Goal: Transaction & Acquisition: Purchase product/service

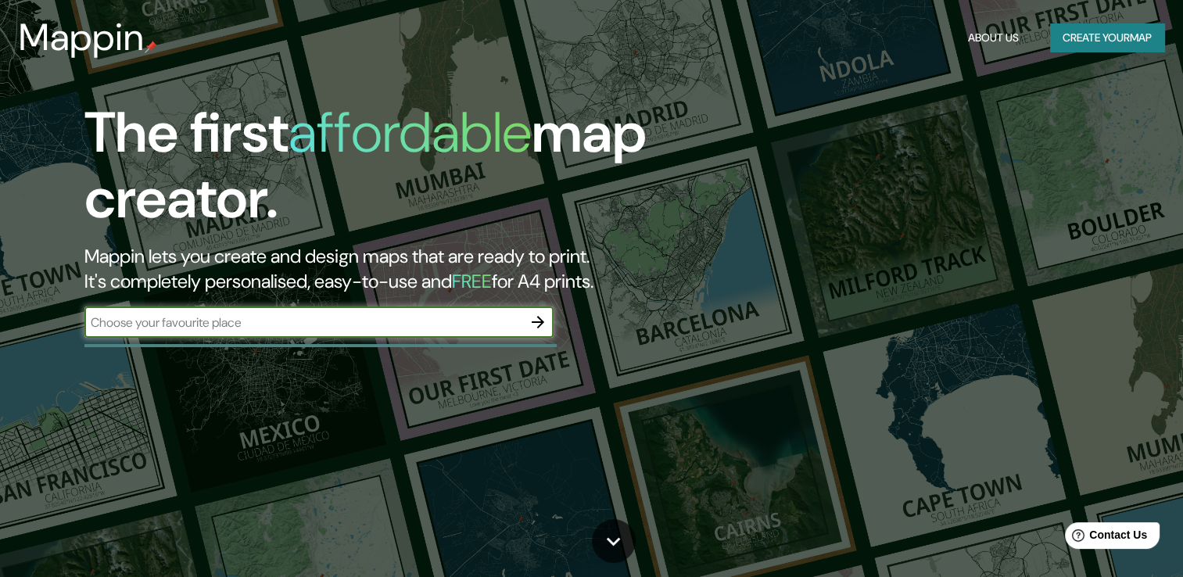
click at [435, 317] on input "text" at bounding box center [303, 322] width 438 height 18
click at [409, 322] on input "text" at bounding box center [303, 322] width 438 height 18
type input "talara peru"
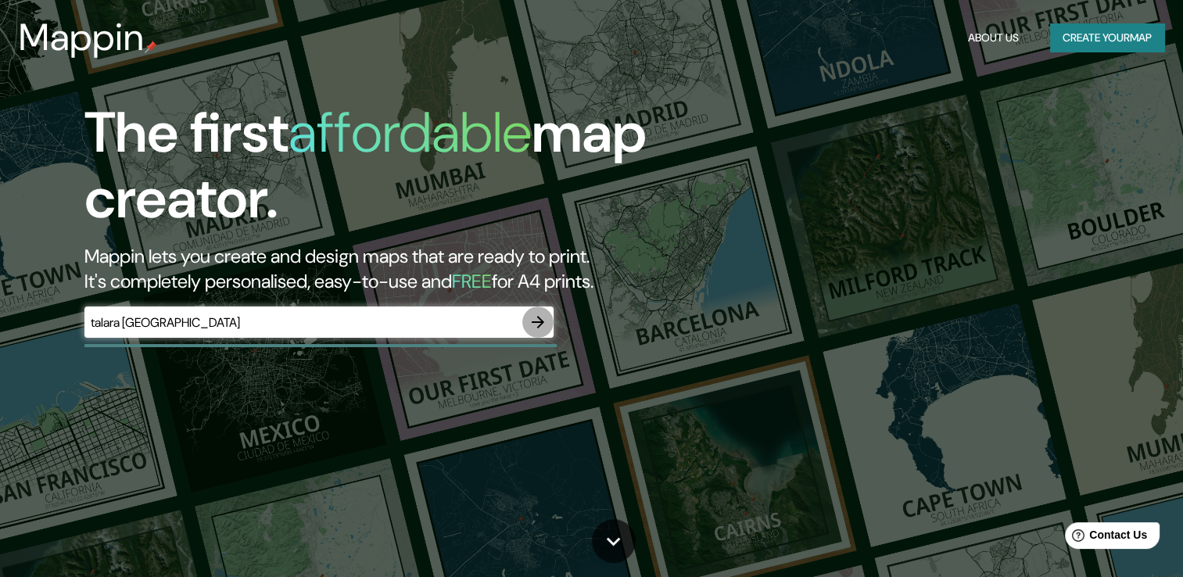
click at [543, 324] on icon "button" at bounding box center [537, 322] width 19 height 19
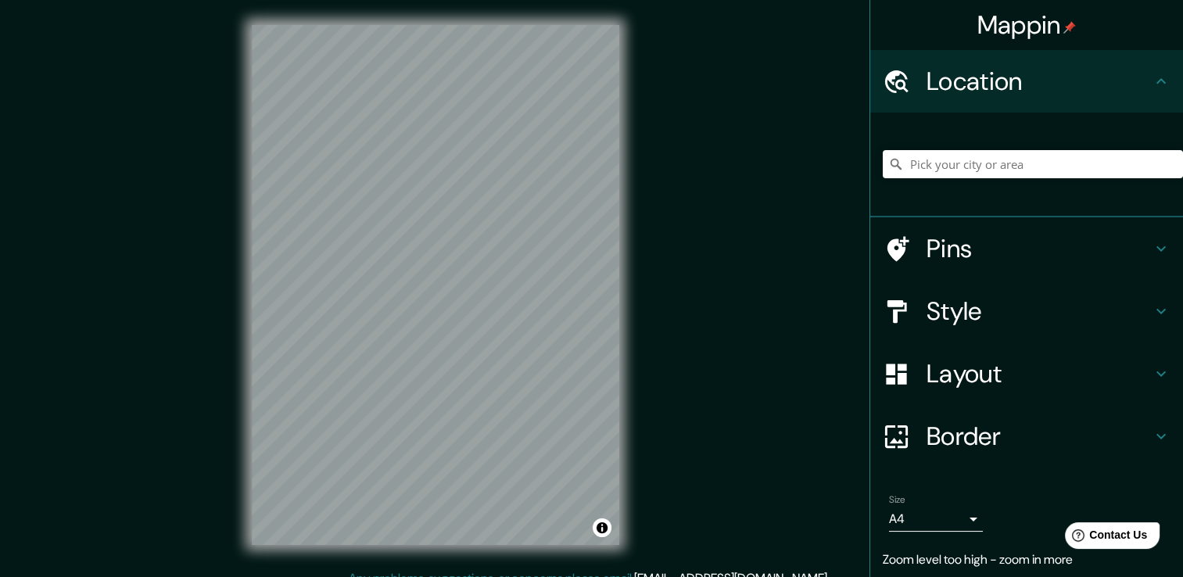
click at [755, 295] on div "Mappin Location Pins Style Layout Border Choose a border. Hint : you can make l…" at bounding box center [591, 297] width 1183 height 594
click at [222, 356] on div "Mappin Location Pins Style Layout Border Choose a border. Hint : you can make l…" at bounding box center [591, 297] width 1183 height 594
click at [1001, 157] on input "Pick your city or area" at bounding box center [1033, 164] width 300 height 28
click at [1001, 158] on input "Pick your city or area" at bounding box center [1033, 164] width 300 height 28
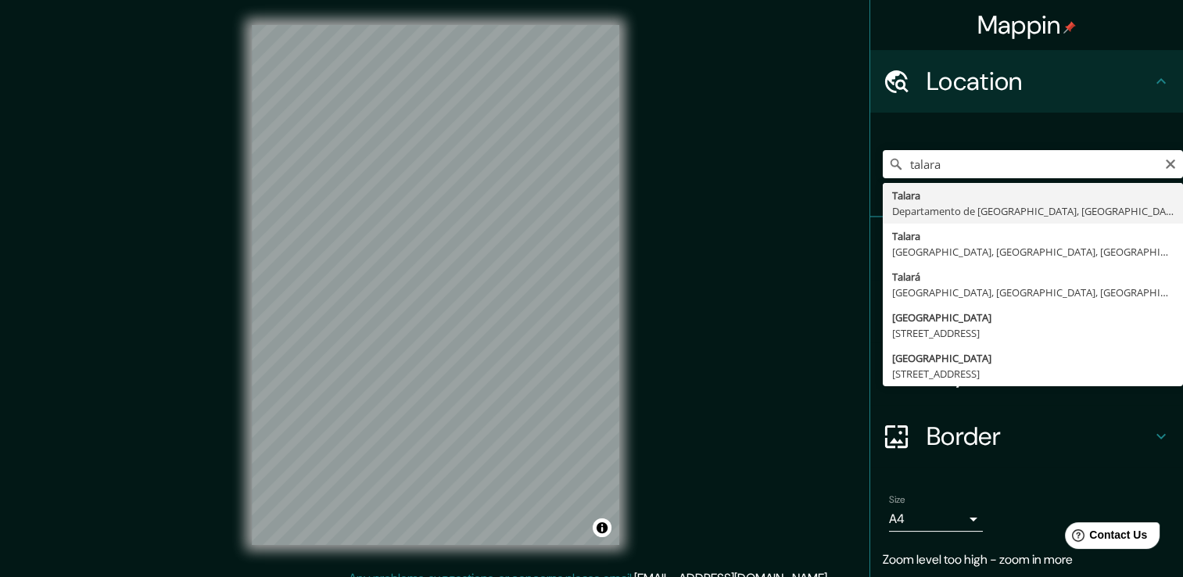
type input "Talara, Departamento de Piura, Perú"
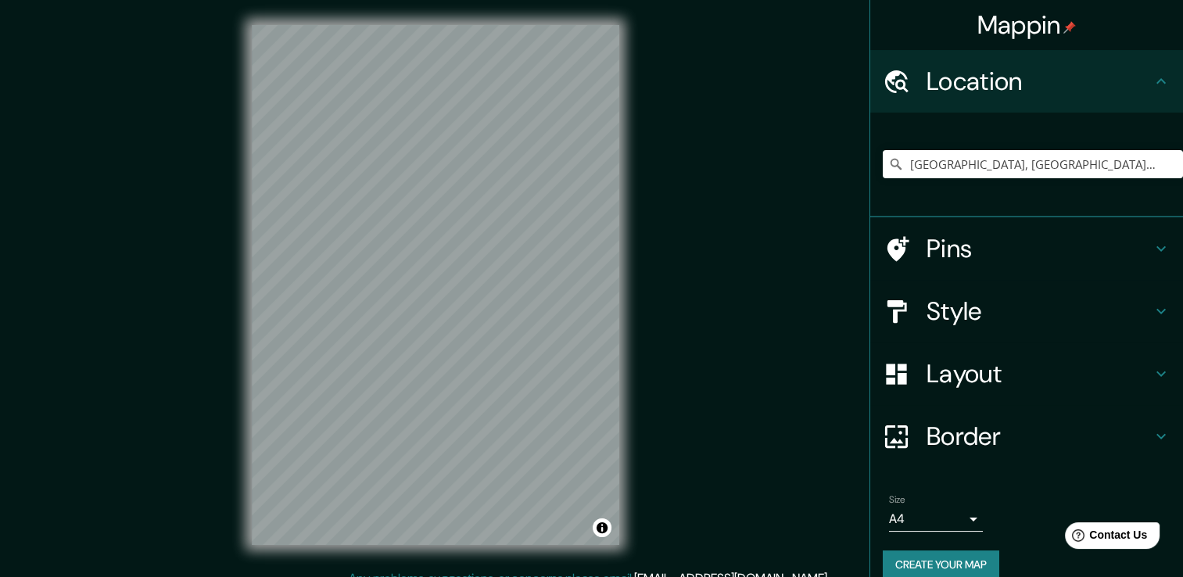
click at [1155, 302] on icon at bounding box center [1161, 311] width 19 height 19
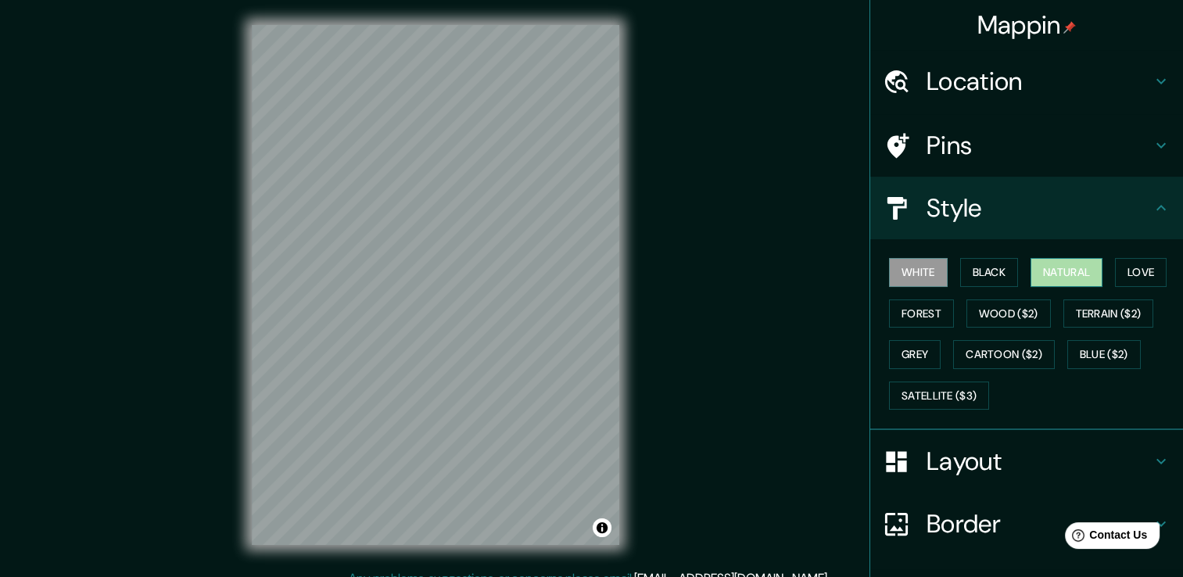
click at [1057, 279] on button "Natural" at bounding box center [1066, 272] width 72 height 29
click at [929, 321] on button "Forest" at bounding box center [921, 313] width 65 height 29
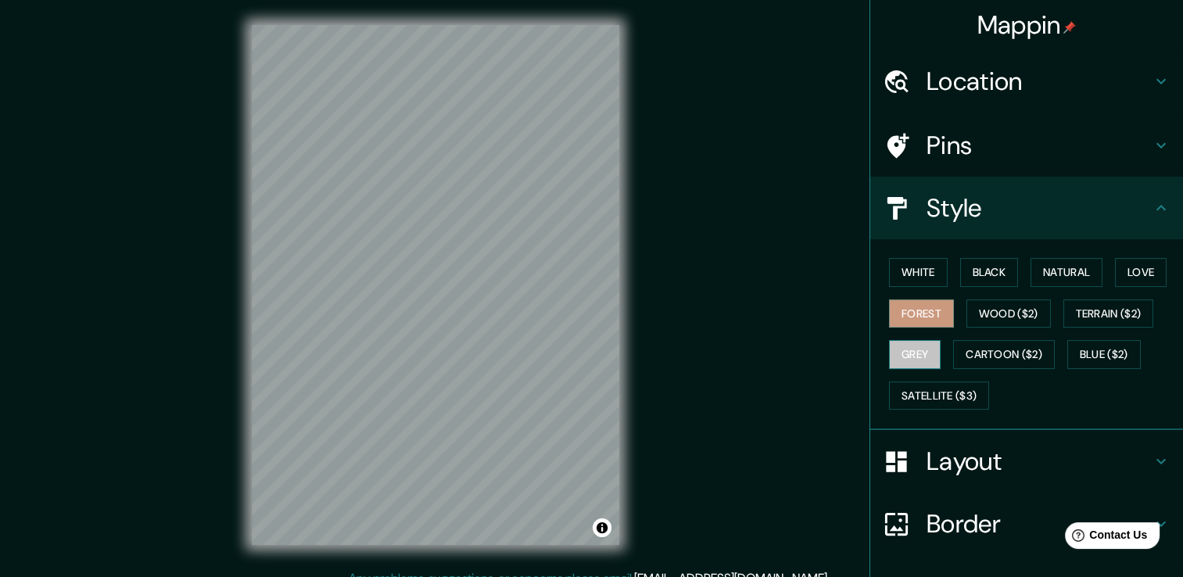
click at [905, 355] on button "Grey" at bounding box center [915, 354] width 52 height 29
click at [1010, 355] on button "Cartoon ($2)" at bounding box center [1004, 354] width 102 height 29
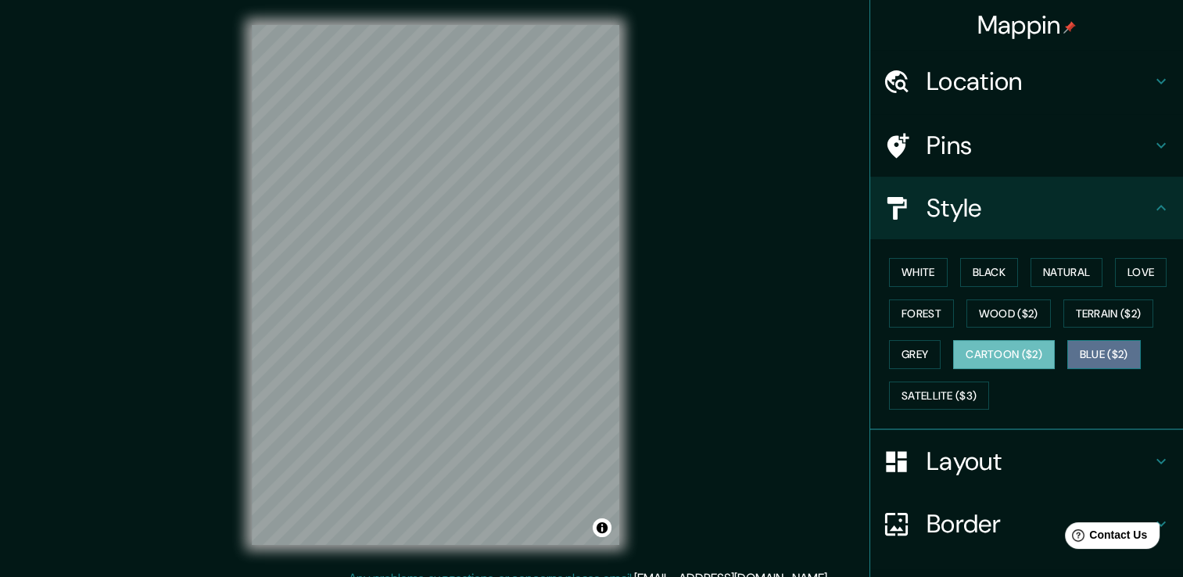
click at [1119, 356] on button "Blue ($2)" at bounding box center [1103, 354] width 73 height 29
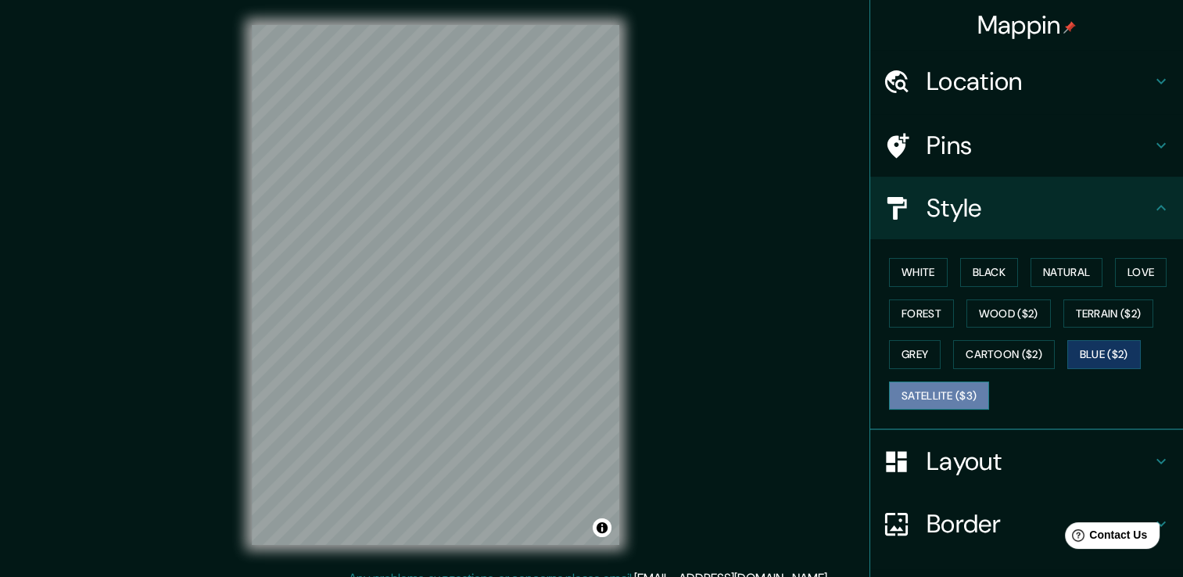
click at [904, 400] on button "Satellite ($3)" at bounding box center [939, 395] width 100 height 29
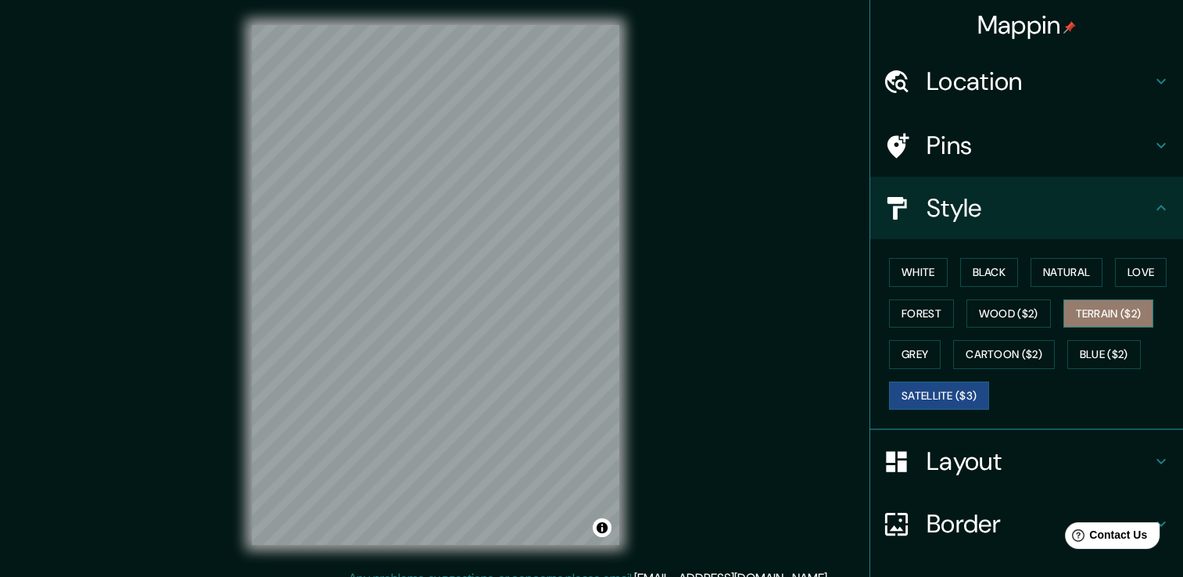
click at [1118, 312] on button "Terrain ($2)" at bounding box center [1108, 313] width 91 height 29
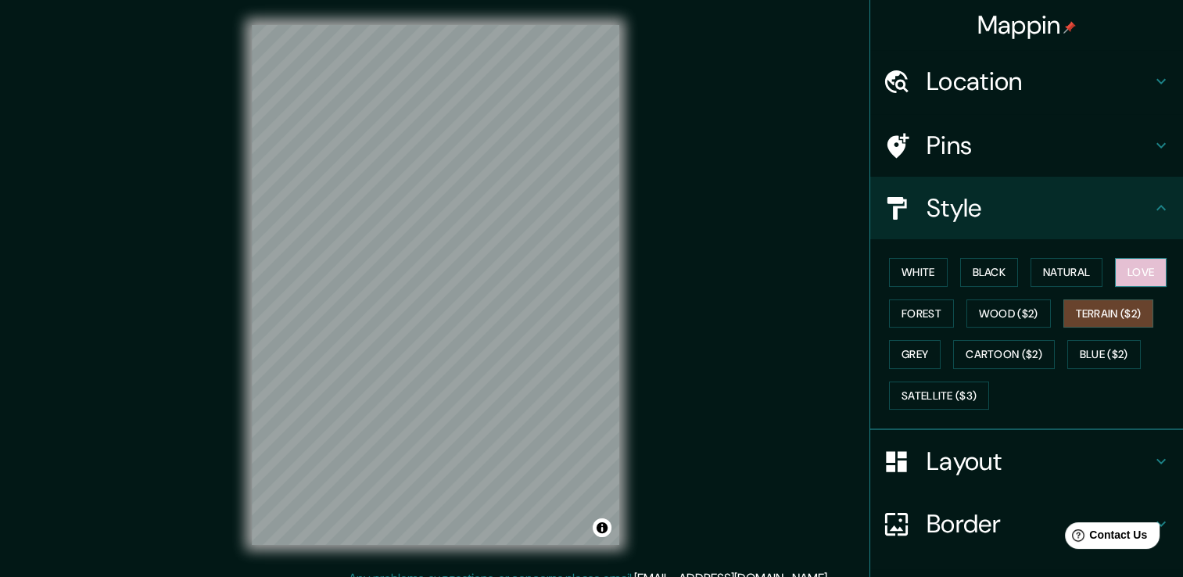
click at [1139, 267] on button "Love" at bounding box center [1141, 272] width 52 height 29
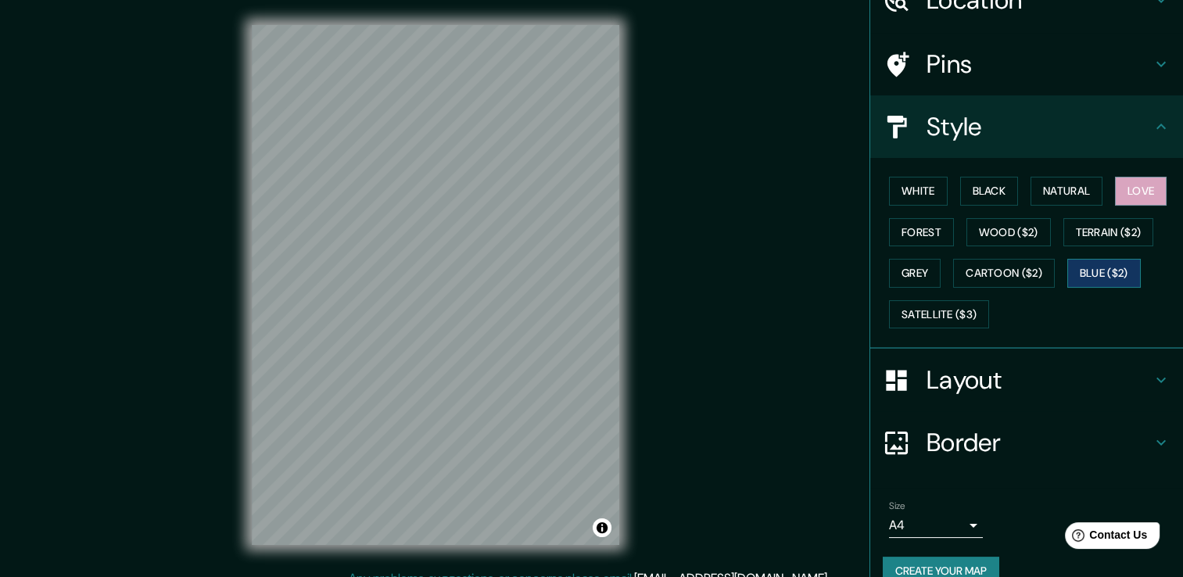
scroll to position [106, 0]
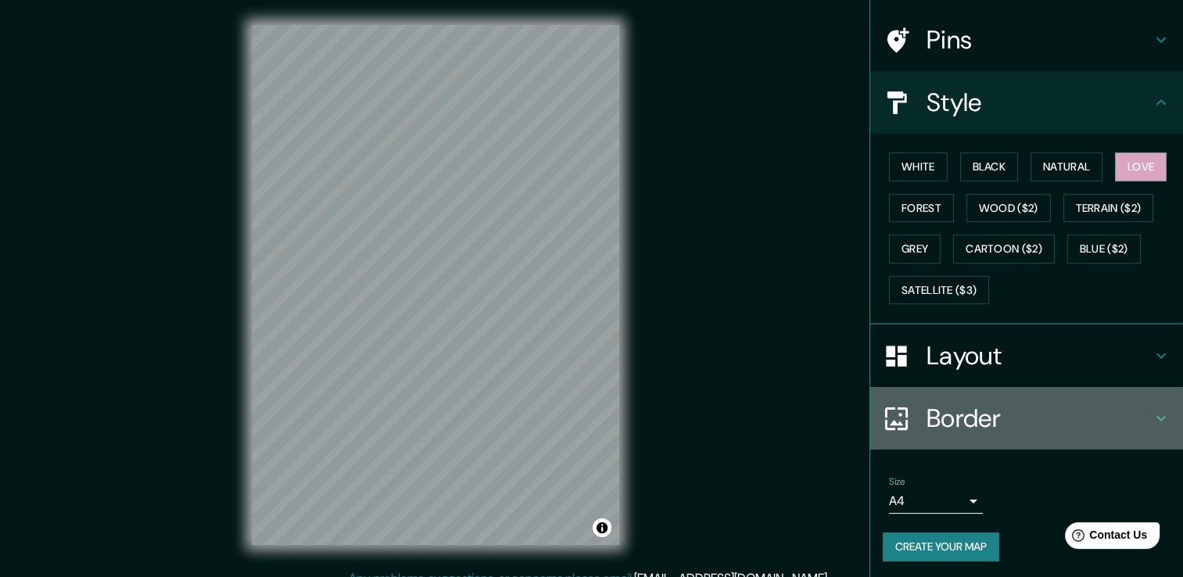
click at [1101, 410] on h4 "Border" at bounding box center [1038, 418] width 225 height 31
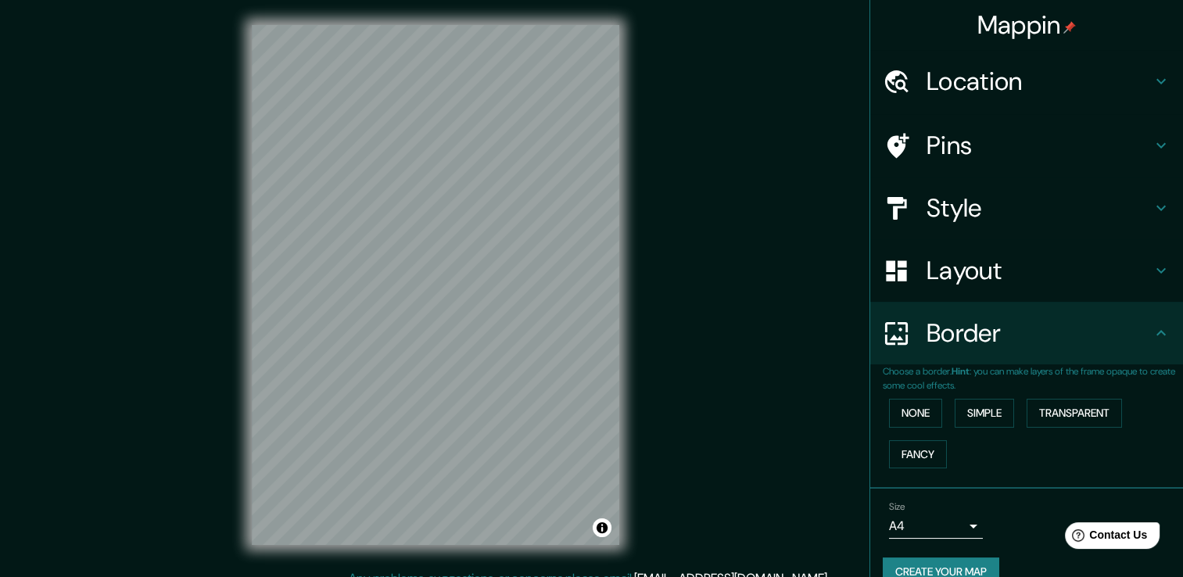
scroll to position [0, 0]
click at [982, 199] on h4 "Style" at bounding box center [1038, 207] width 225 height 31
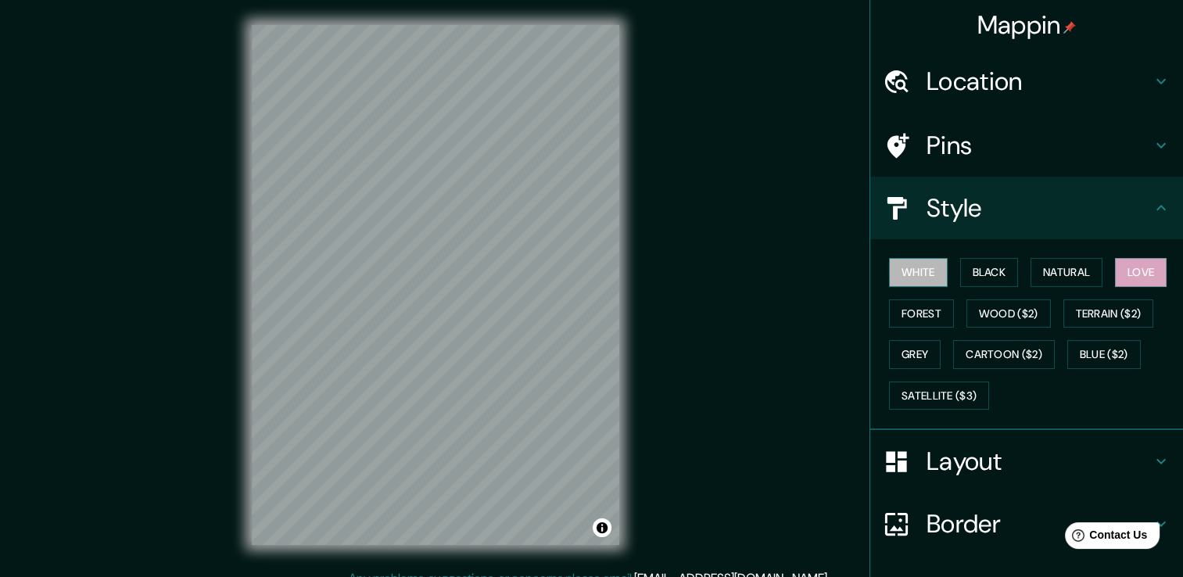
click at [927, 274] on button "White" at bounding box center [918, 272] width 59 height 29
click at [960, 274] on button "Black" at bounding box center [989, 272] width 59 height 29
click at [927, 276] on button "White" at bounding box center [918, 272] width 59 height 29
